Goal: Information Seeking & Learning: Learn about a topic

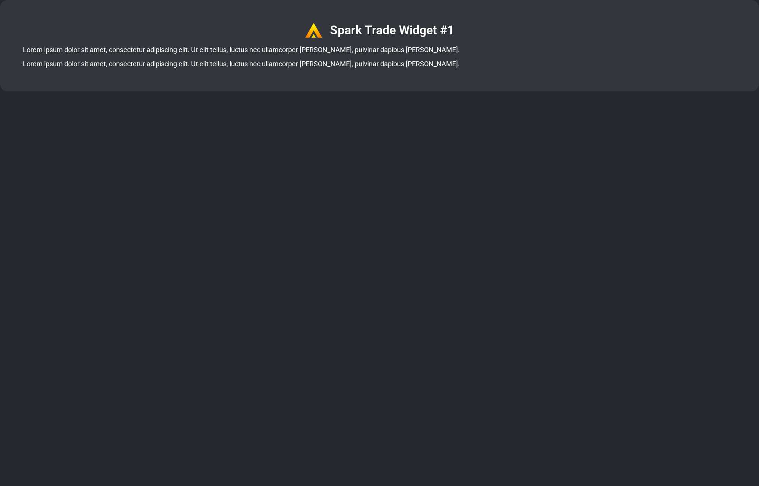
click at [546, 91] on html "Spark Trade Widget #1 Lorem ipsum dolor sit amet, consectetur adipiscing elit. …" at bounding box center [379, 45] width 759 height 91
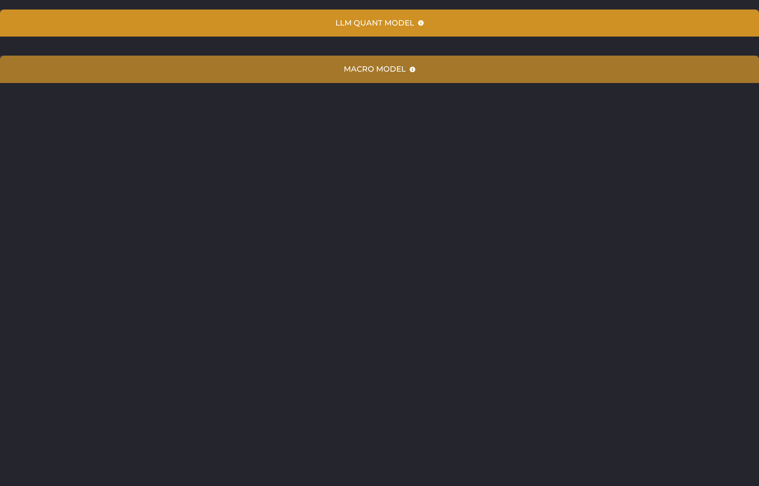
click at [404, 57] on summary "Macro Model" at bounding box center [379, 69] width 759 height 27
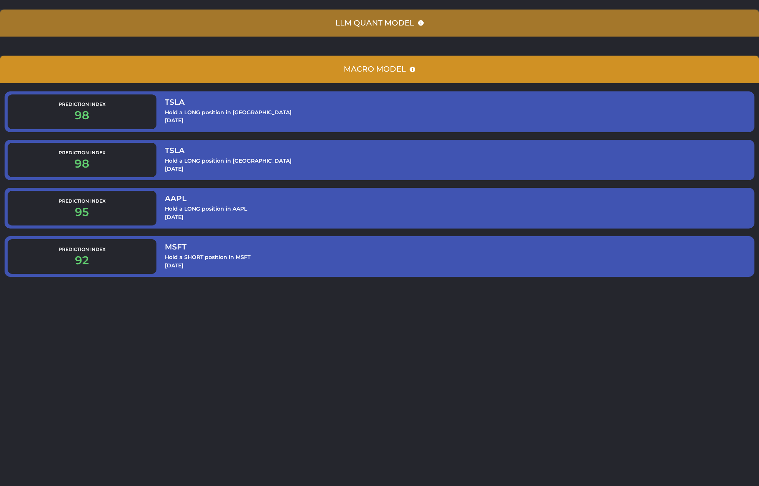
click at [356, 22] on div "LLM Quant Model" at bounding box center [374, 23] width 79 height 9
